Goal: Navigation & Orientation: Find specific page/section

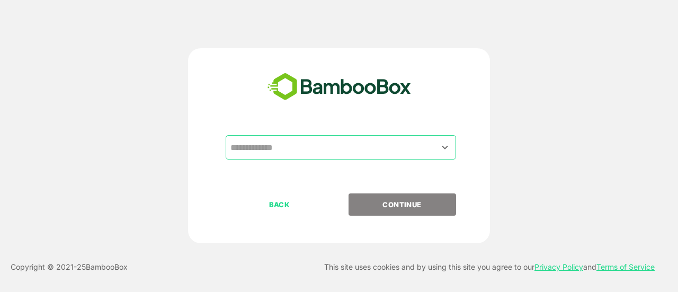
click at [266, 155] on input "text" at bounding box center [341, 147] width 226 height 20
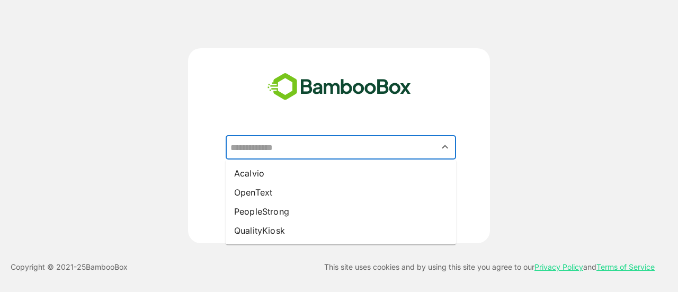
click at [159, 177] on div "​ Acalvio OpenText PeopleStrong QualityKiosk BACK CONTINUE" at bounding box center [339, 145] width 542 height 195
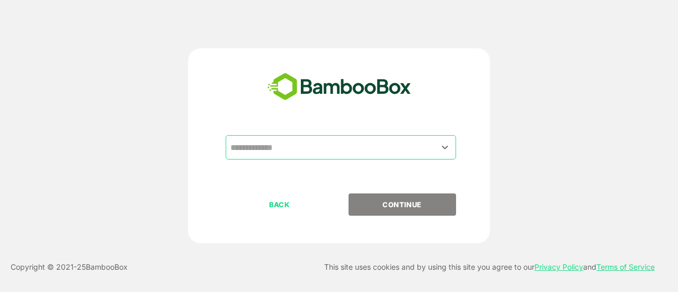
click at [307, 148] on input "text" at bounding box center [341, 147] width 226 height 20
click at [148, 74] on div "​ BACK CONTINUE" at bounding box center [339, 145] width 542 height 195
